Goal: Task Accomplishment & Management: Use online tool/utility

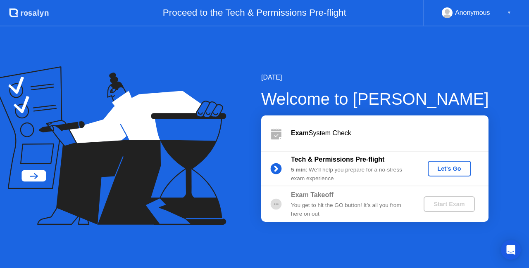
click at [456, 172] on div "Let's Go" at bounding box center [449, 169] width 37 height 7
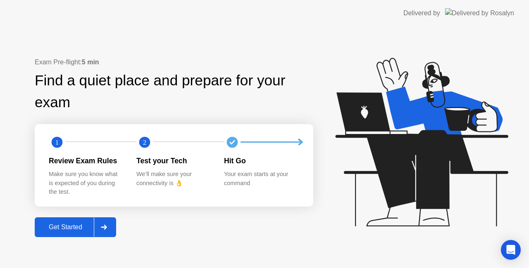
click at [81, 225] on div "Get Started" at bounding box center [65, 227] width 57 height 7
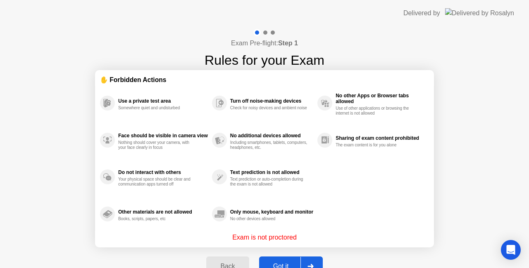
click at [281, 263] on div "Got it" at bounding box center [280, 266] width 39 height 7
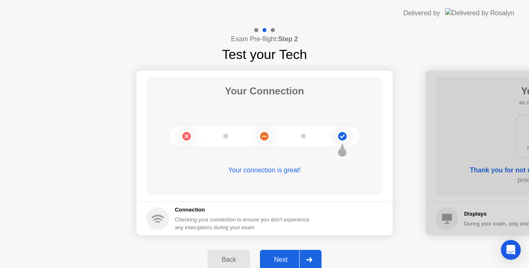
click at [310, 258] on icon at bounding box center [309, 260] width 6 height 5
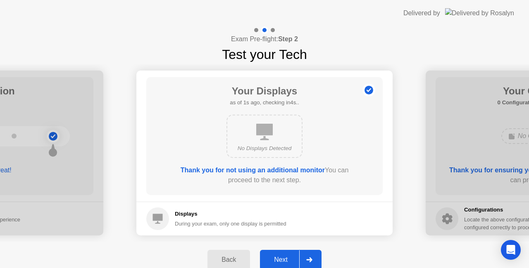
click at [310, 258] on icon at bounding box center [309, 260] width 6 height 5
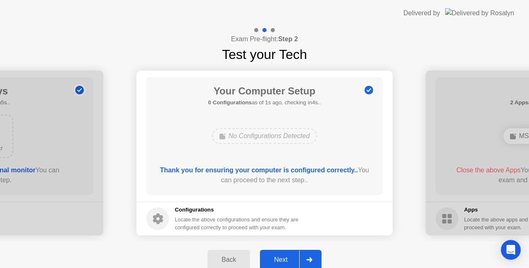
click at [310, 258] on icon at bounding box center [309, 260] width 6 height 5
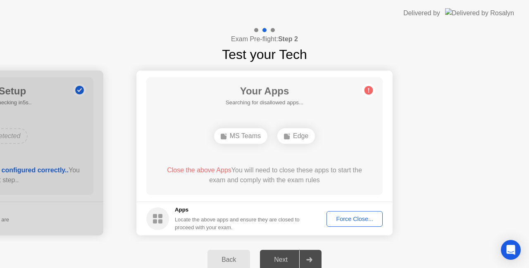
click at [346, 216] on div "Force Close..." at bounding box center [354, 219] width 50 height 7
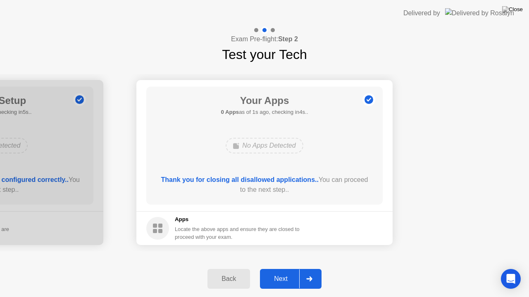
click at [308, 268] on div at bounding box center [309, 279] width 20 height 19
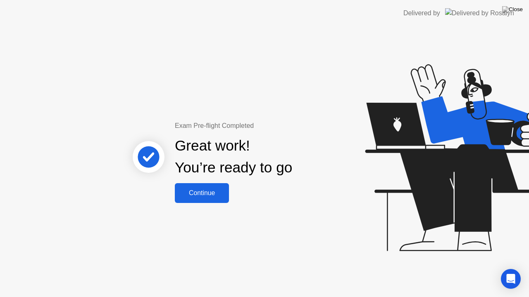
click at [210, 191] on div "Continue" at bounding box center [201, 193] width 49 height 7
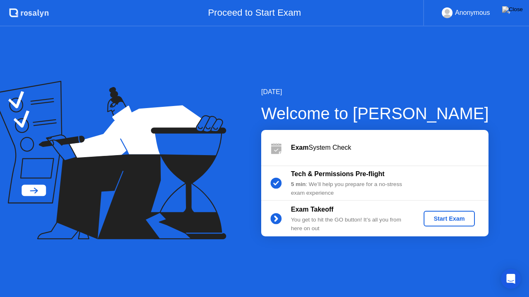
click at [449, 218] on div "Start Exam" at bounding box center [449, 219] width 44 height 7
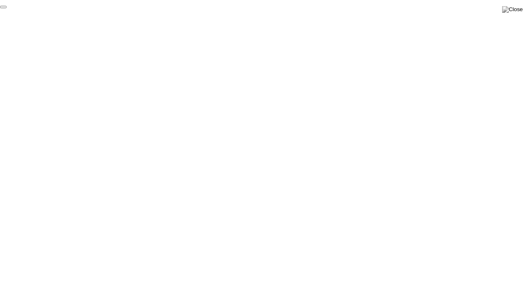
click div "End Proctoring Session"
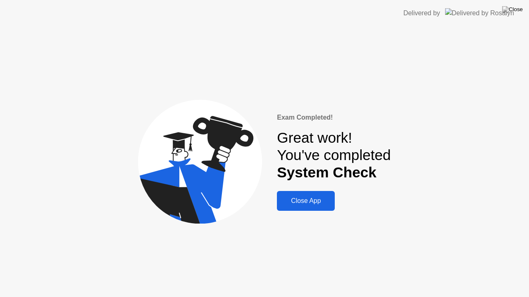
click at [306, 204] on div "Close App" at bounding box center [305, 200] width 53 height 7
